Goal: Task Accomplishment & Management: Use online tool/utility

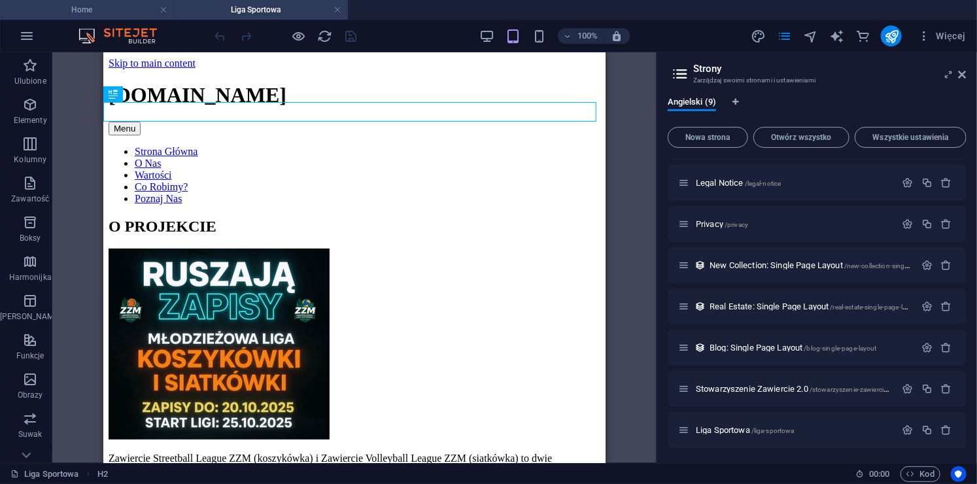
click at [90, 13] on h4 "Home" at bounding box center [87, 10] width 174 height 14
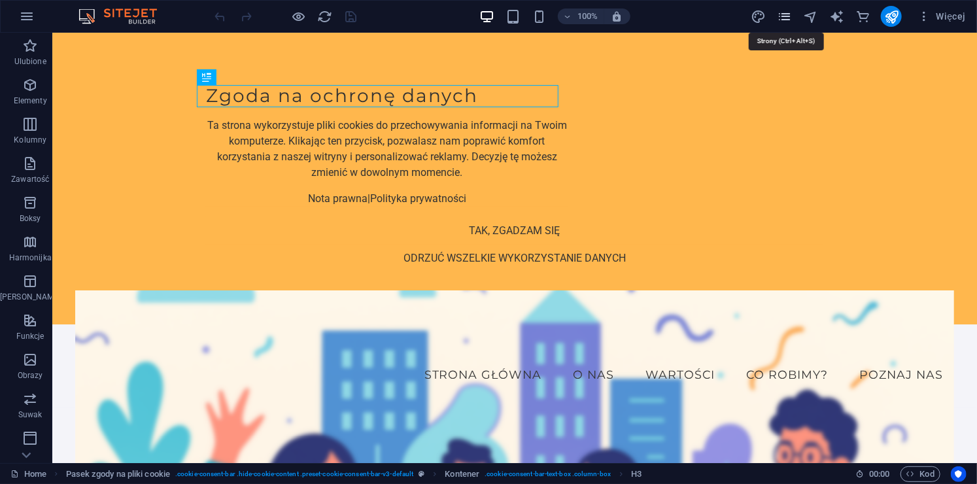
click at [784, 24] on icon "pages" at bounding box center [784, 16] width 15 height 15
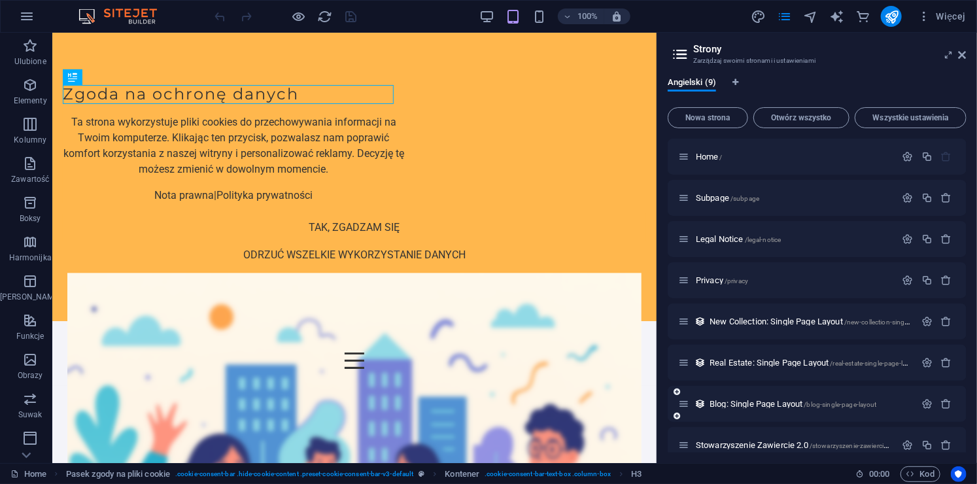
drag, startPoint x: 967, startPoint y: 194, endPoint x: 923, endPoint y: 397, distance: 208.0
click at [923, 397] on div "Angielski (9) Nowa strona Otwórz wszystko Wszystkie ustawienia Home / Subpage /…" at bounding box center [817, 265] width 320 height 396
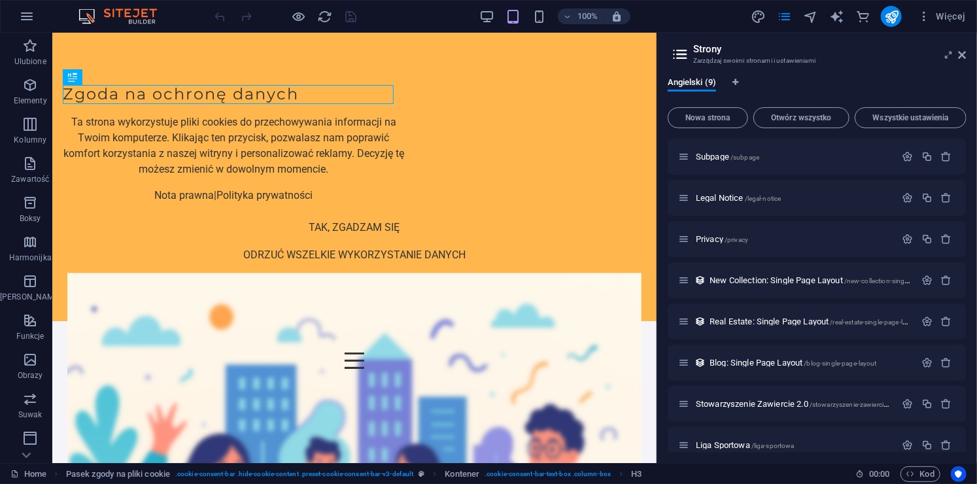
scroll to position [57, 0]
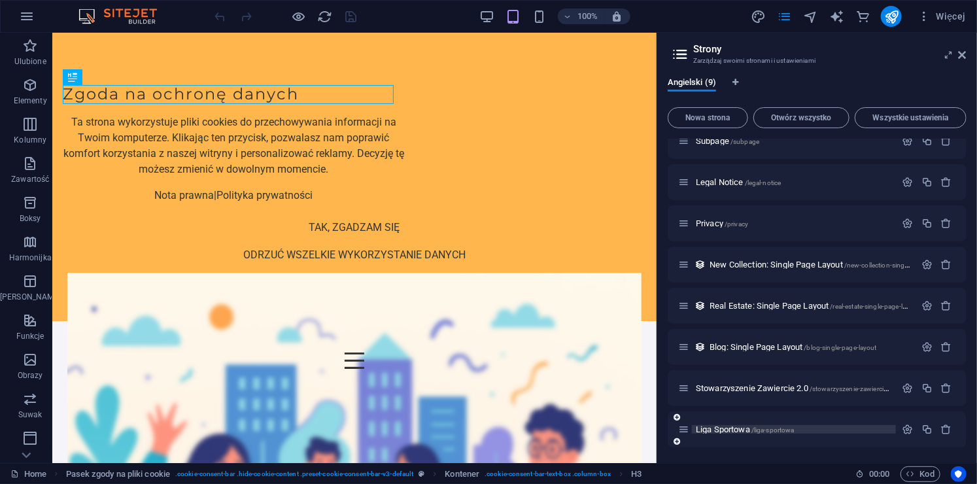
click at [775, 428] on span "/liga-sportowa" at bounding box center [772, 429] width 43 height 7
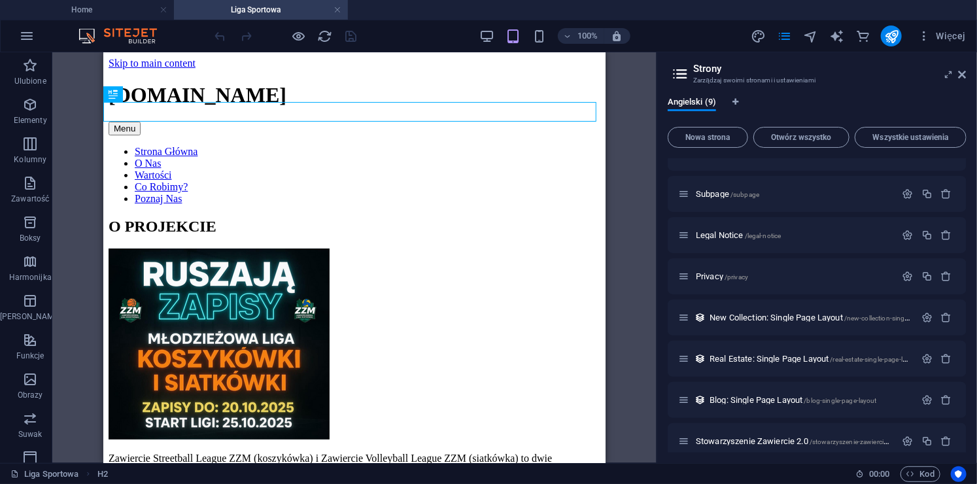
scroll to position [0, 0]
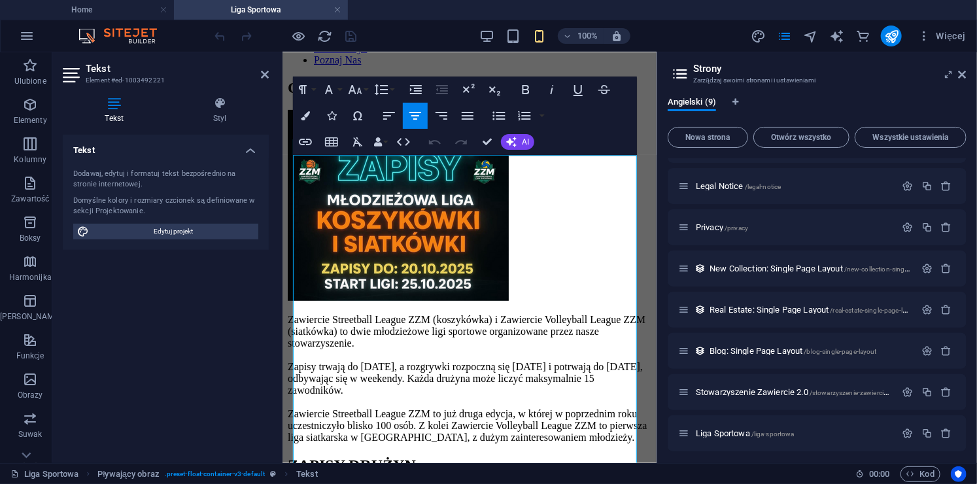
scroll to position [207, 0]
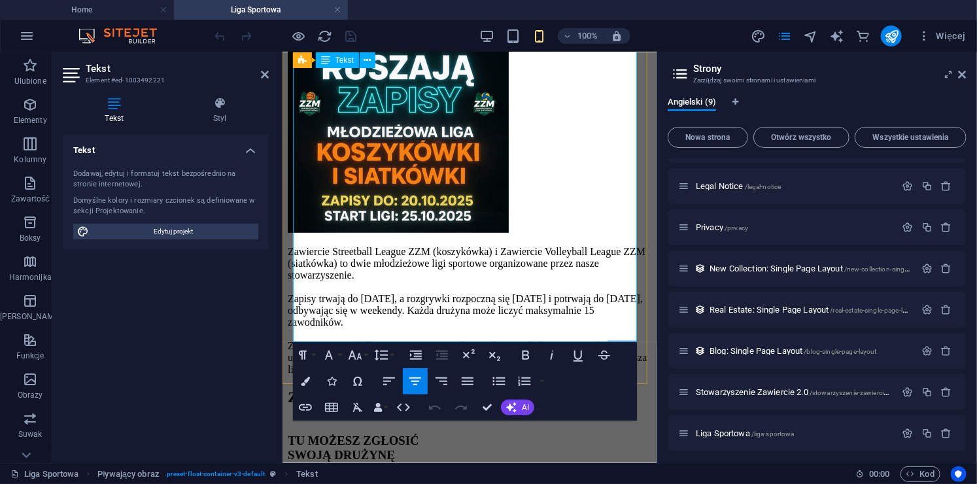
drag, startPoint x: 360, startPoint y: 302, endPoint x: 390, endPoint y: 301, distance: 30.8
click at [390, 301] on p "Zawiercie Streetball League ZZM (koszykówka) i Zawiercie Volleyball League ZZM …" at bounding box center [468, 309] width 363 height 129
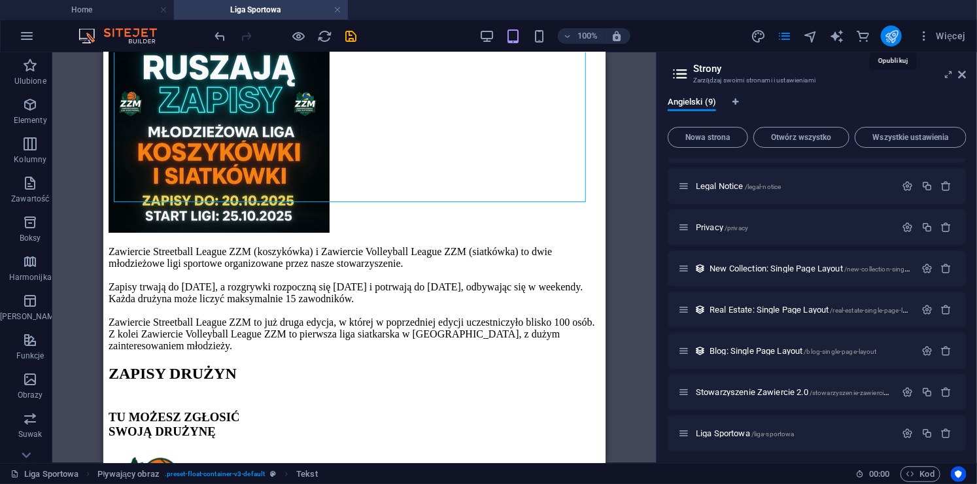
click at [885, 36] on icon "publish" at bounding box center [891, 36] width 15 height 15
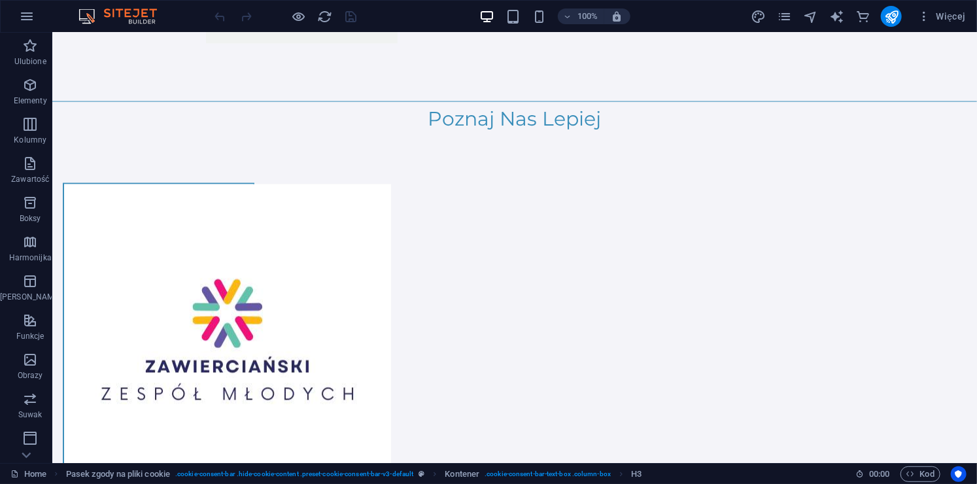
scroll to position [3460, 0]
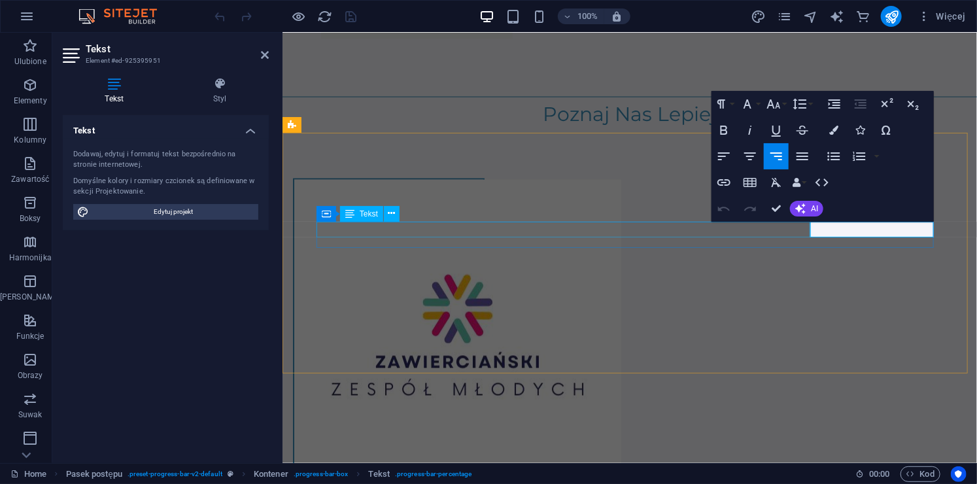
scroll to position [3478, 0]
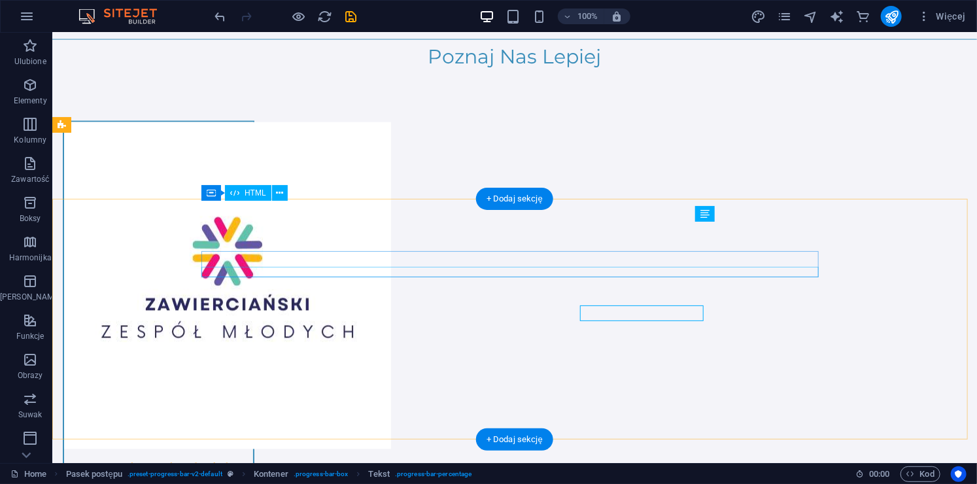
scroll to position [3459, 0]
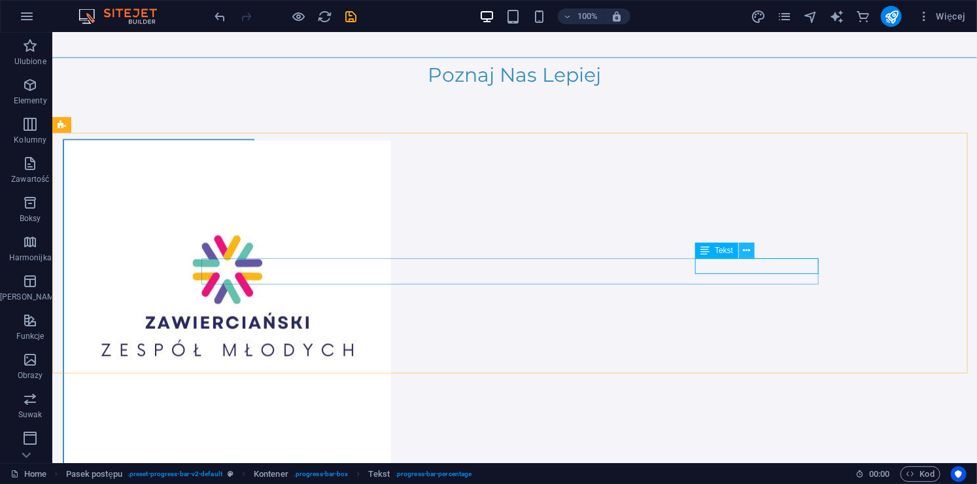
click at [749, 254] on icon at bounding box center [746, 251] width 7 height 14
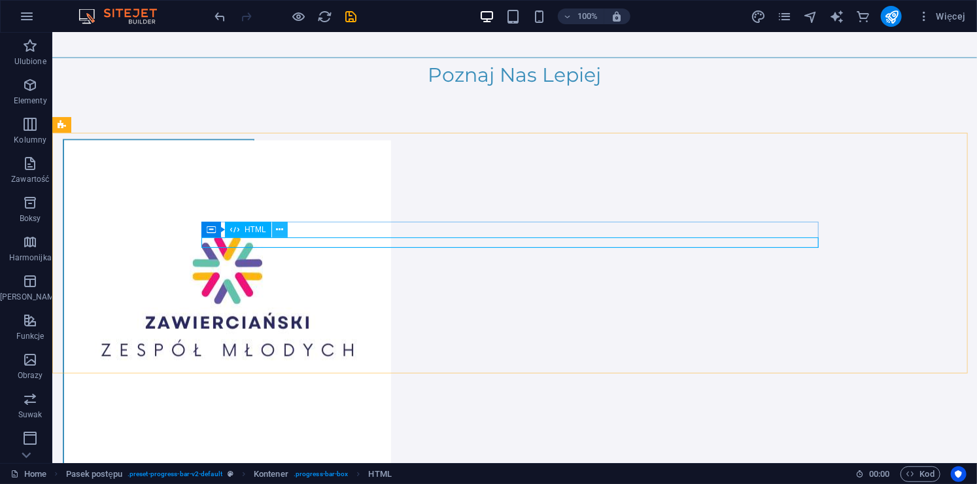
click at [281, 233] on icon at bounding box center [279, 230] width 7 height 14
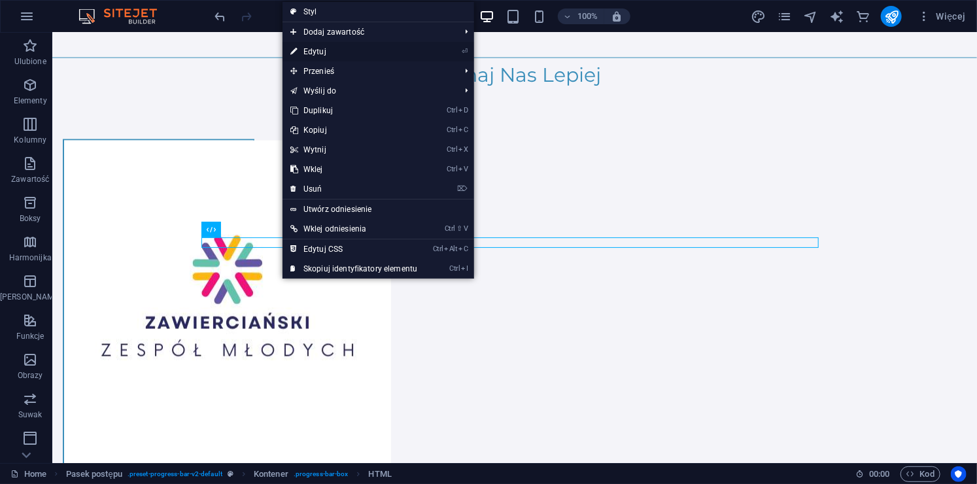
click at [328, 53] on link "⏎ Edytuj" at bounding box center [353, 52] width 143 height 20
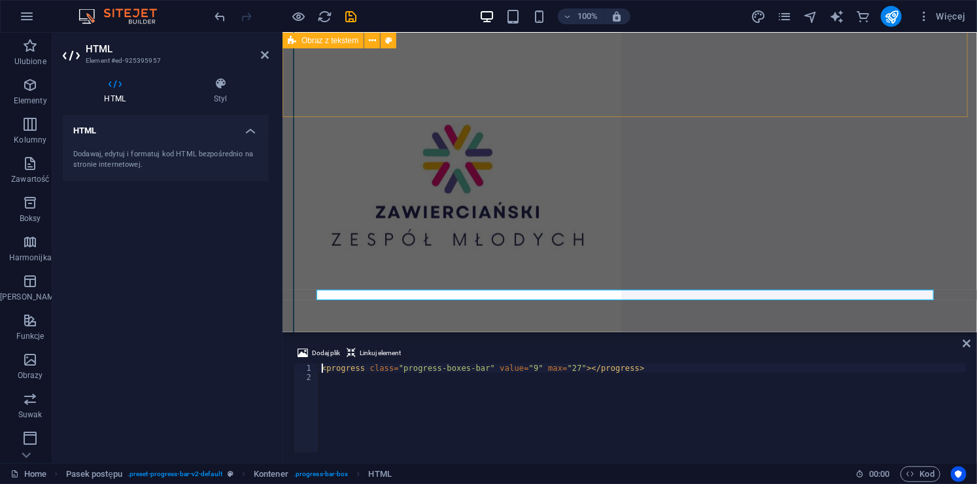
scroll to position [3366, 0]
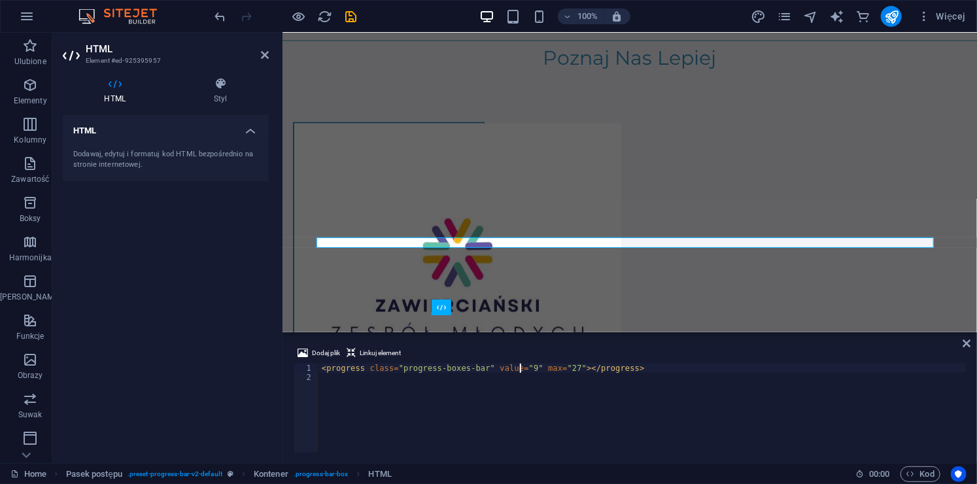
click at [520, 369] on div "< progress class = "progress-boxes-bar" value = "9" max = "27" > </ progress >" at bounding box center [642, 416] width 647 height 107
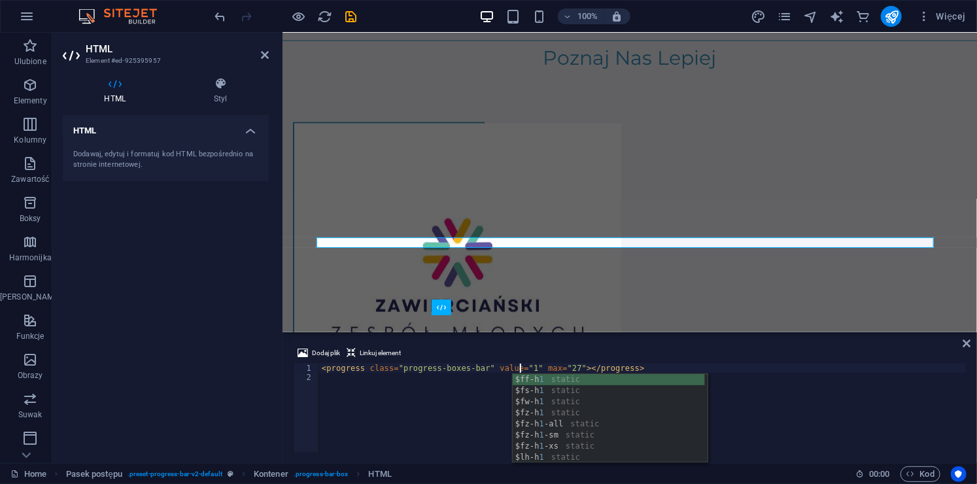
scroll to position [0, 16]
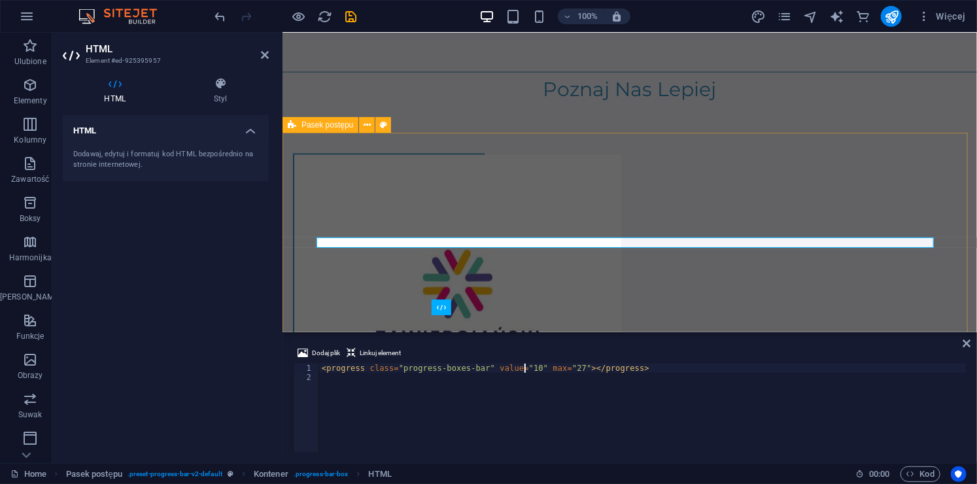
type textarea "<progress class="progress-boxes-bar" value="10" max="27"></progress>"
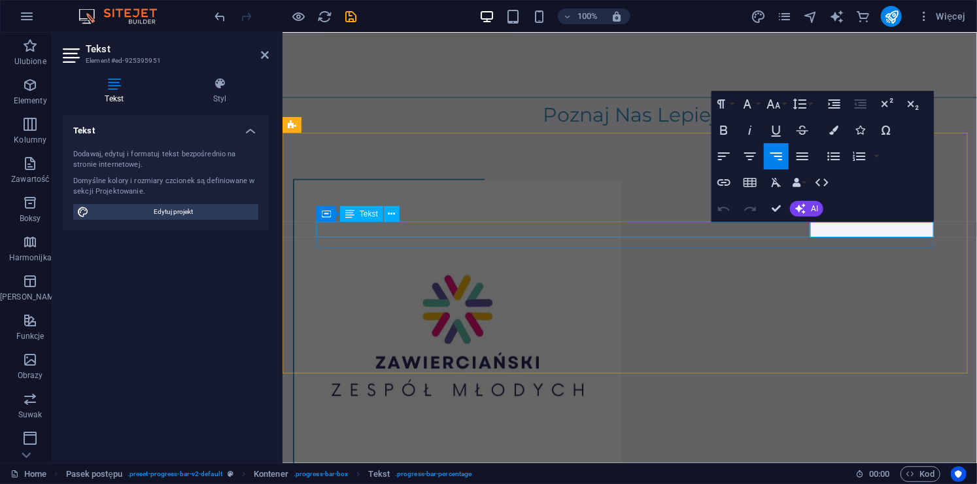
scroll to position [3477, 0]
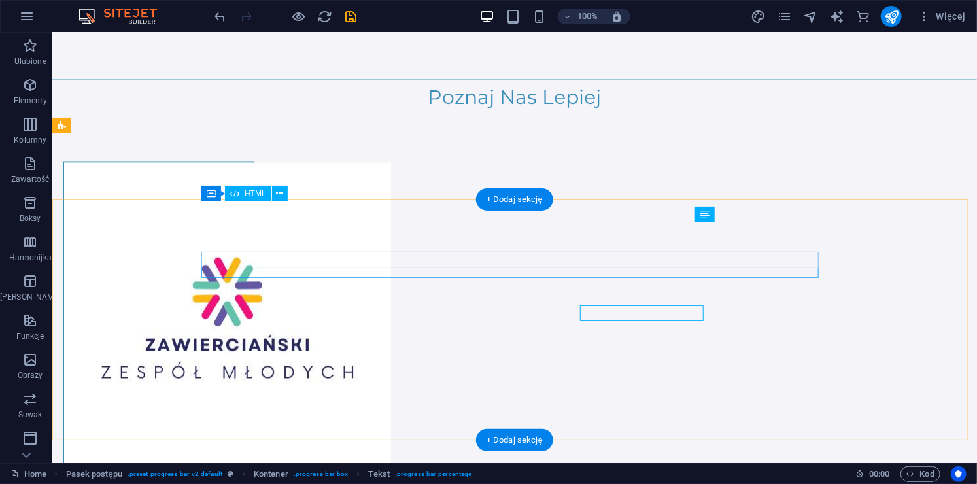
scroll to position [3459, 0]
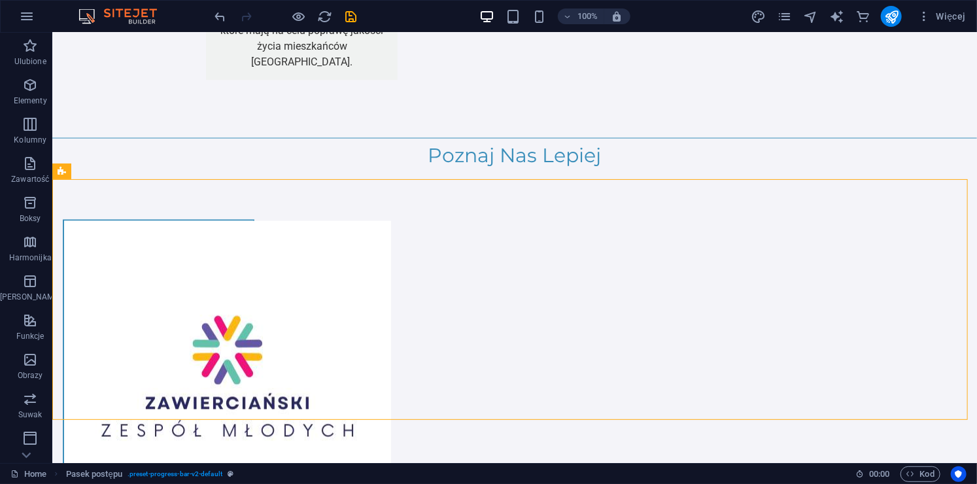
scroll to position [3429, 0]
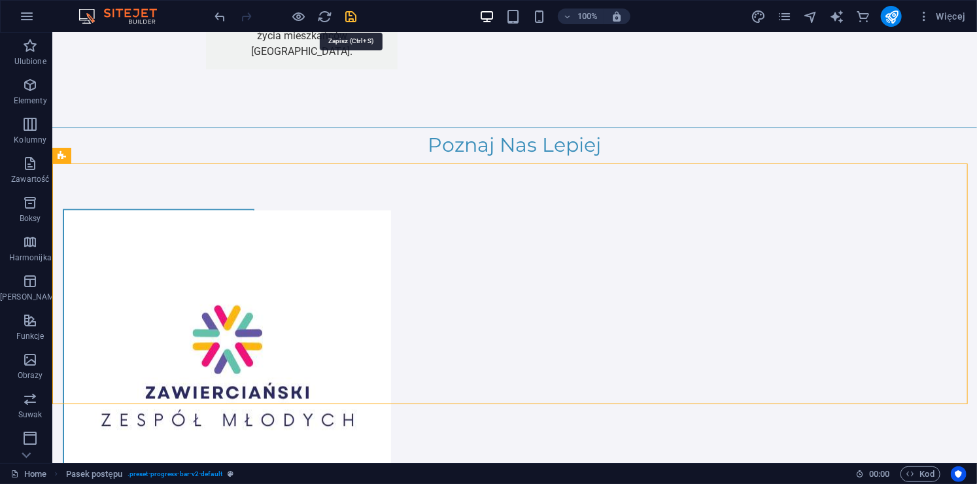
click at [348, 12] on icon "save" at bounding box center [351, 16] width 15 height 15
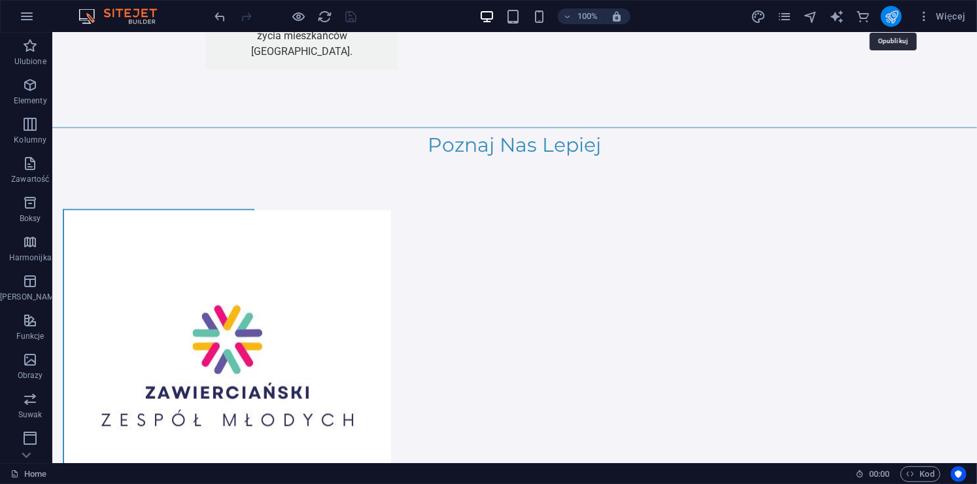
click at [897, 16] on icon "publish" at bounding box center [891, 16] width 15 height 15
